Goal: Navigation & Orientation: Find specific page/section

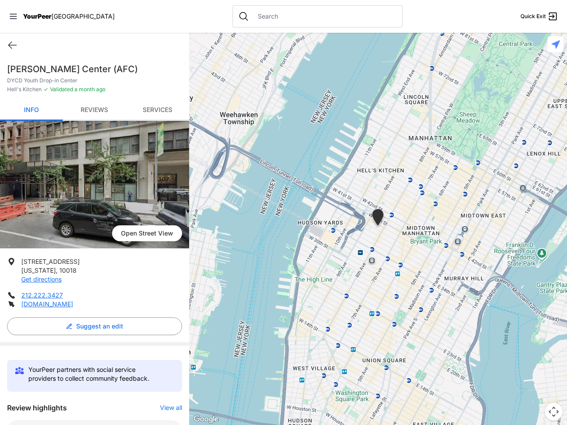
click at [13, 16] on icon at bounding box center [13, 16] width 7 height 5
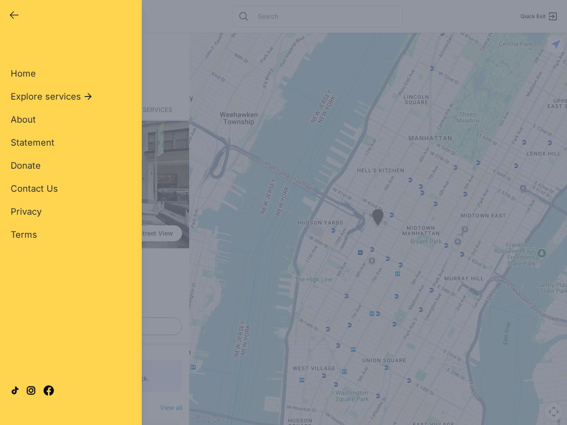
click at [12, 45] on div "Home Explore services About Statement Donate Contact Us Privacy Terms" at bounding box center [71, 140] width 121 height 202
click at [92, 327] on div "Single Adult Families Soup Kitchen Food Pantry Toiletries Restrooms Showers Lau…" at bounding box center [71, 203] width 121 height 328
click at [167, 408] on div "Close panel YourPeer [GEOGRAPHIC_DATA] Quick Exit Single Adult Families Soup Ki…" at bounding box center [283, 212] width 567 height 425
click at [378, 229] on div "Close panel YourPeer [GEOGRAPHIC_DATA] Quick Exit Single Adult Families Soup Ki…" at bounding box center [283, 212] width 567 height 425
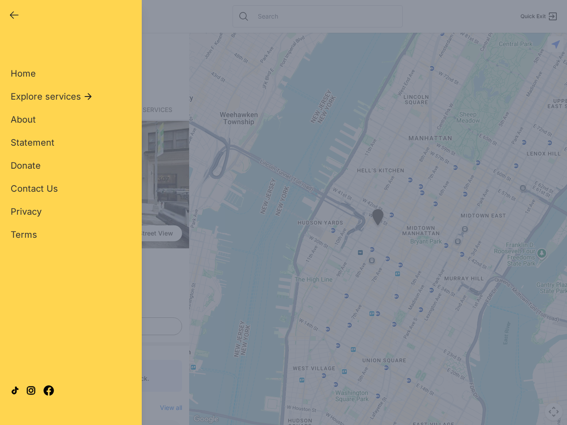
click at [378, 229] on div "Close panel YourPeer [GEOGRAPHIC_DATA] Quick Exit Single Adult Families Soup Ki…" at bounding box center [283, 212] width 567 height 425
click at [378, 219] on div "Close panel YourPeer [GEOGRAPHIC_DATA] Quick Exit Single Adult Families Soup Ki…" at bounding box center [283, 212] width 567 height 425
click at [554, 412] on div "Close panel YourPeer [GEOGRAPHIC_DATA] Quick Exit Single Adult Families Soup Ki…" at bounding box center [283, 212] width 567 height 425
click at [556, 44] on div "Close panel YourPeer [GEOGRAPHIC_DATA] Quick Exit Single Adult Families Soup Ki…" at bounding box center [283, 212] width 567 height 425
